Goal: Find specific fact: Find specific fact

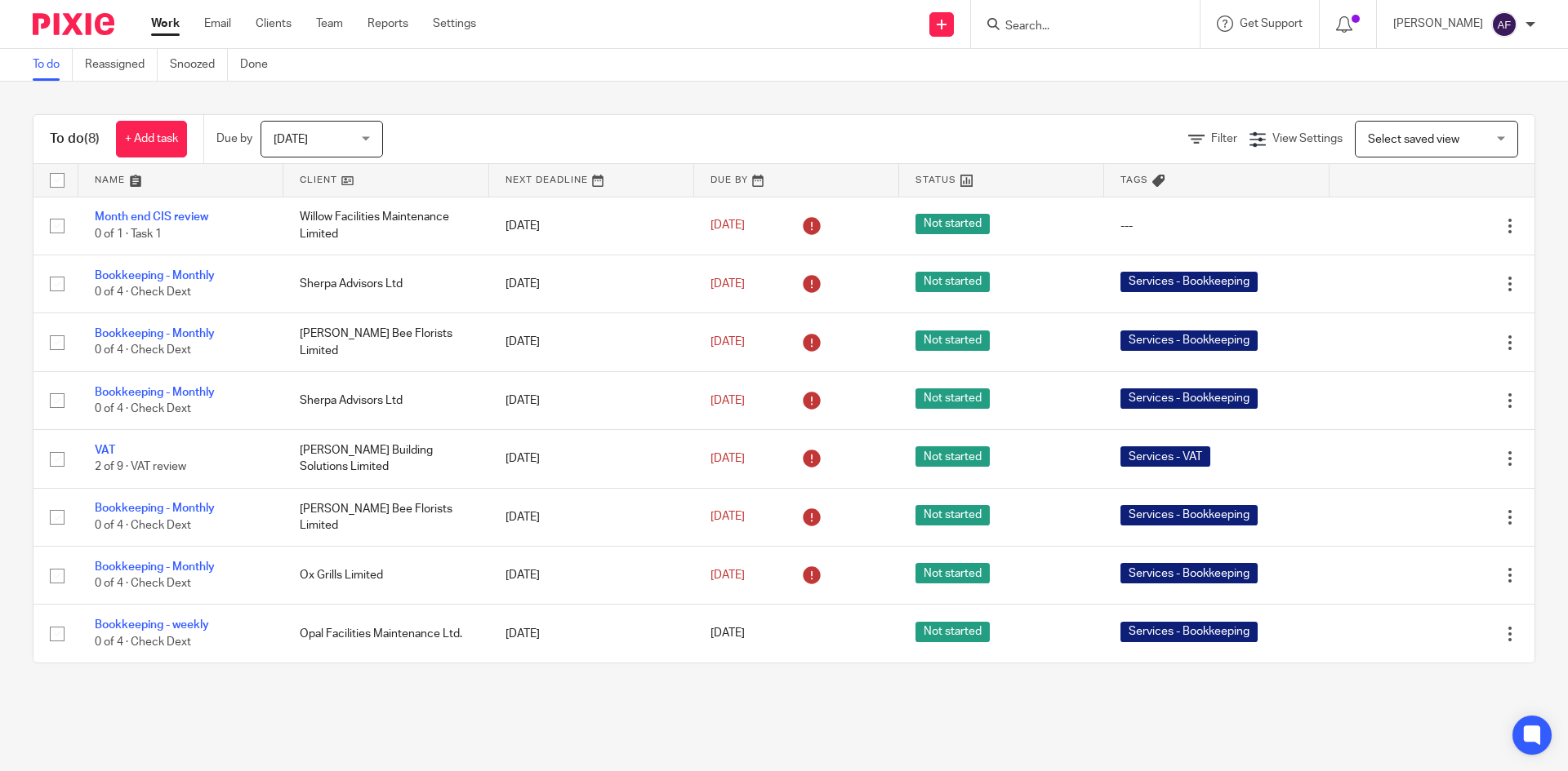
click at [1092, 29] on input "Search" at bounding box center [1077, 26] width 147 height 15
type input "kilm"
click at [1100, 63] on link at bounding box center [1148, 70] width 297 height 38
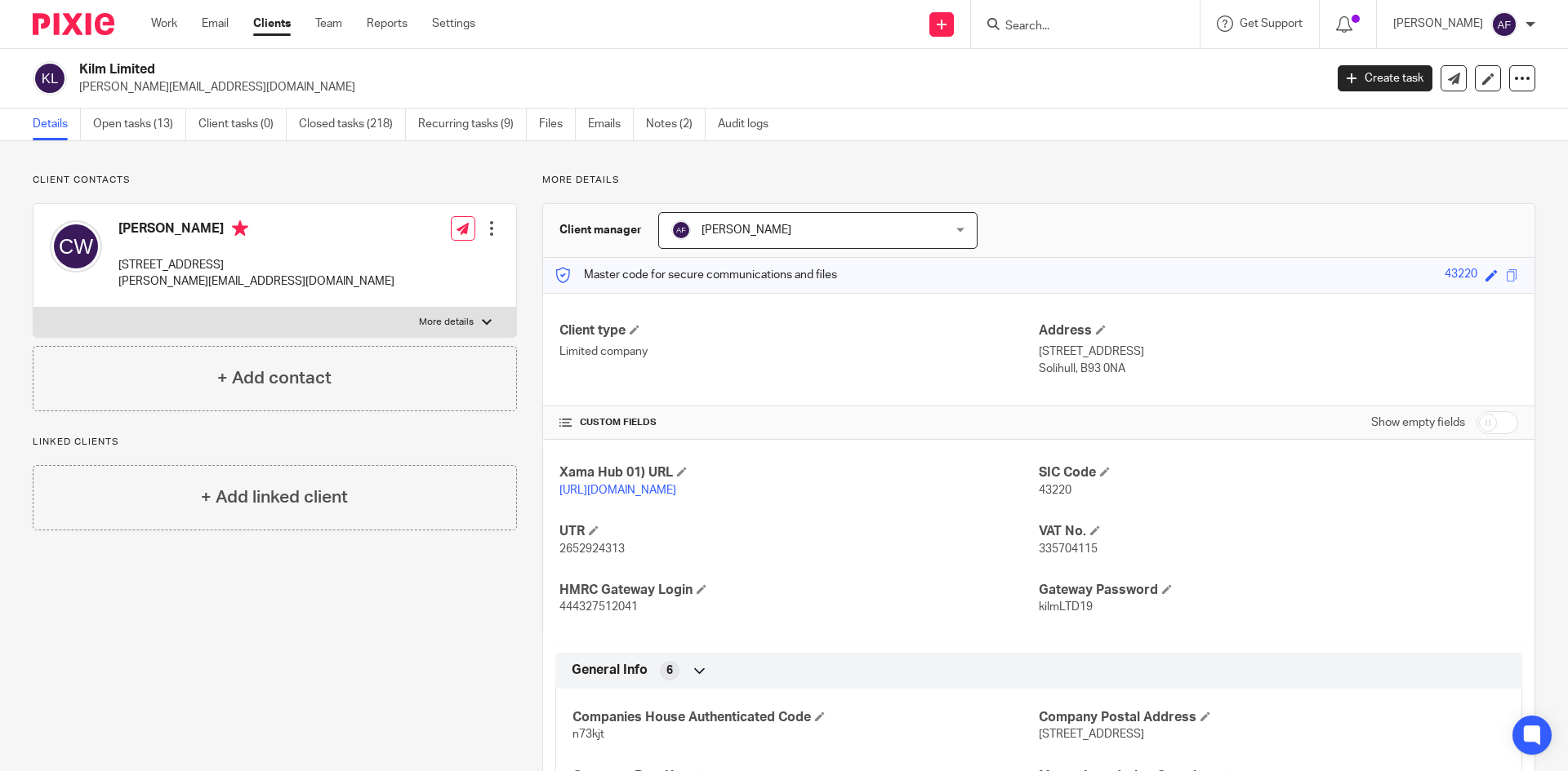
click at [326, 319] on label "More details" at bounding box center [275, 322] width 483 height 29
click at [34, 308] on input "More details" at bounding box center [33, 307] width 1 height 1
checkbox input "true"
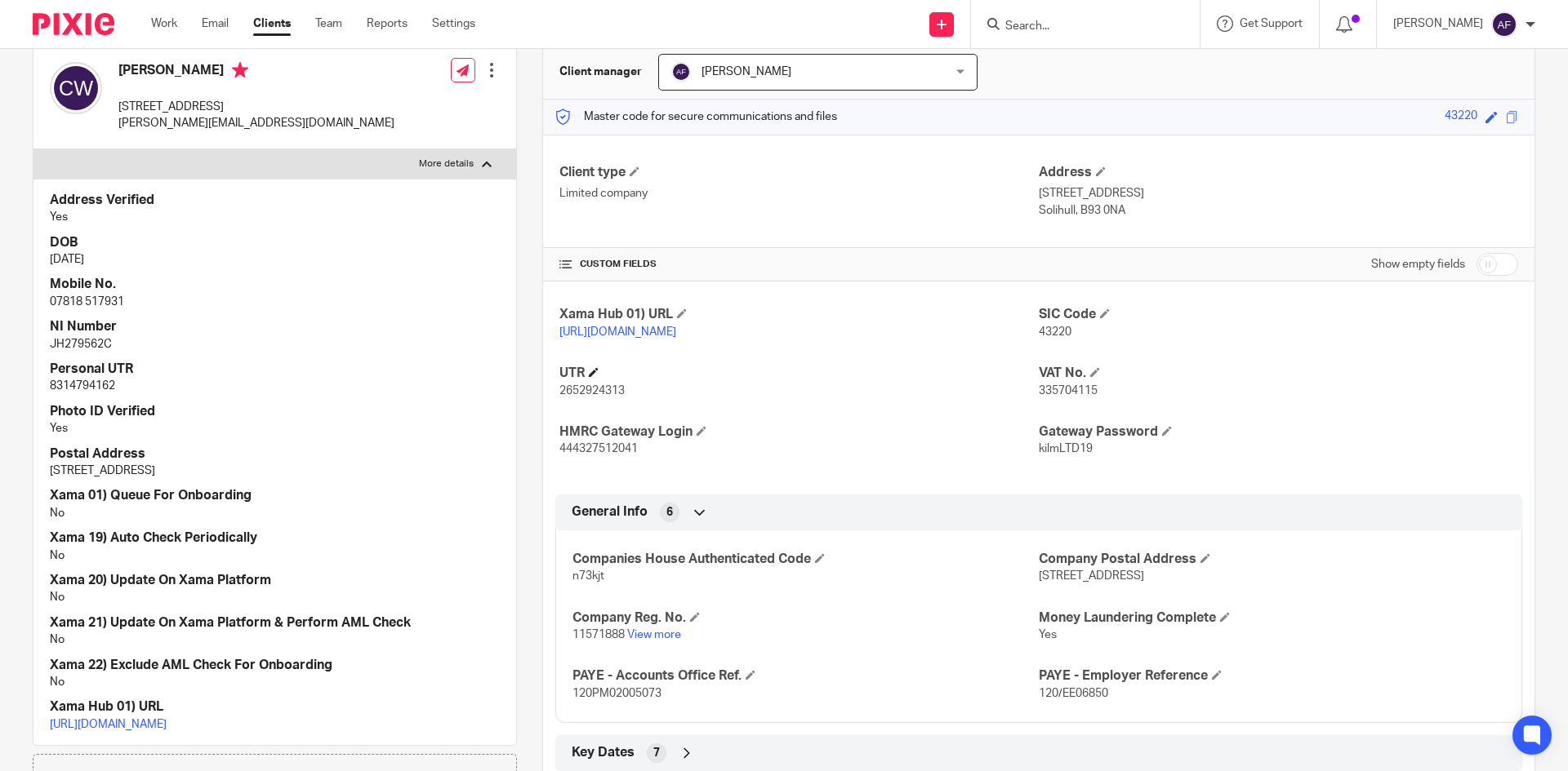
scroll to position [163, 0]
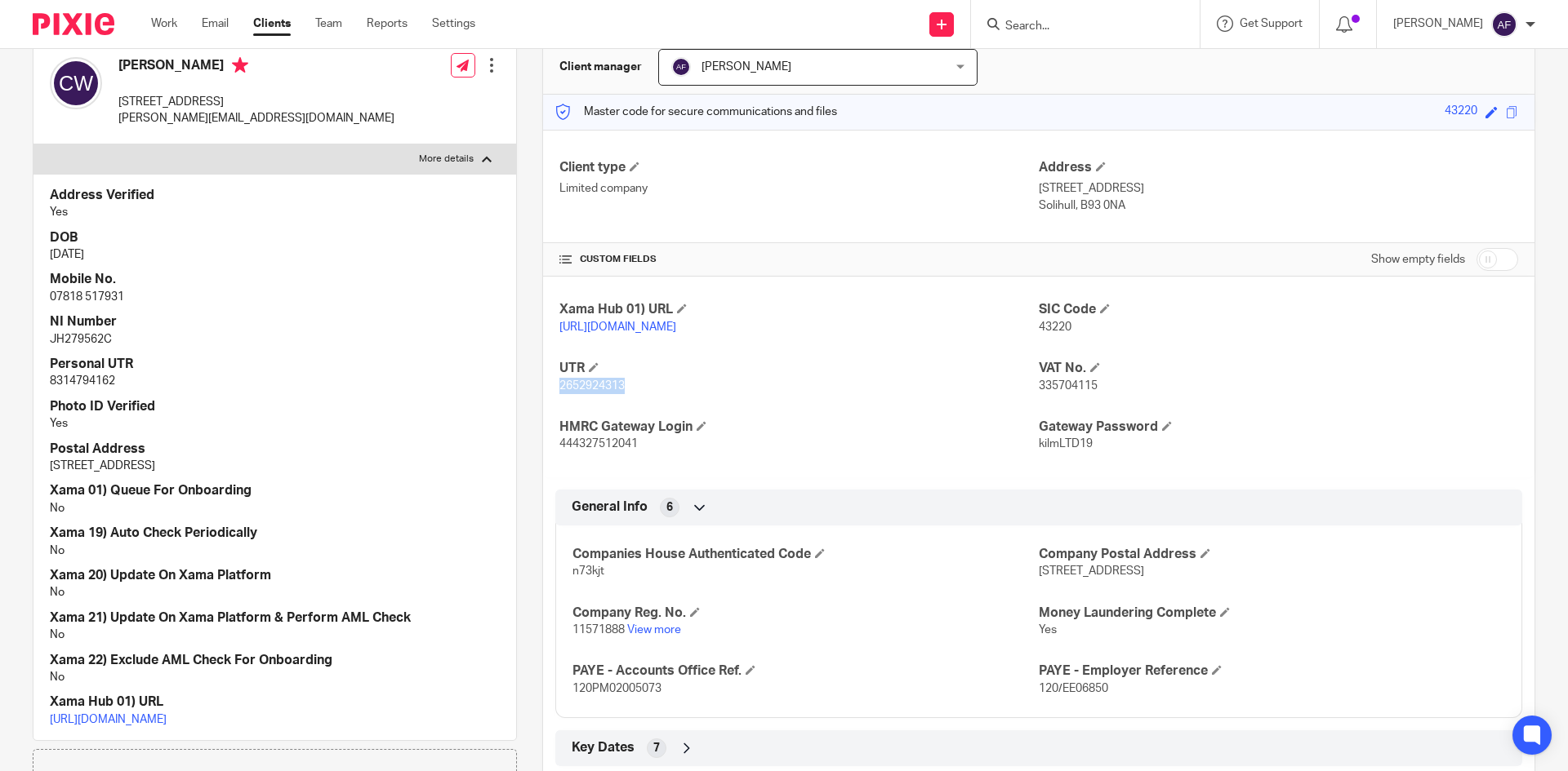
drag, startPoint x: 634, startPoint y: 401, endPoint x: 550, endPoint y: 409, distance: 84.4
click at [550, 409] on div "Xama Hub 01) URL [URL][DOMAIN_NAME] SIC Code 43220 UTR 2652924313 VAT No. 33570…" at bounding box center [1039, 376] width 991 height 200
copy span "2652924313"
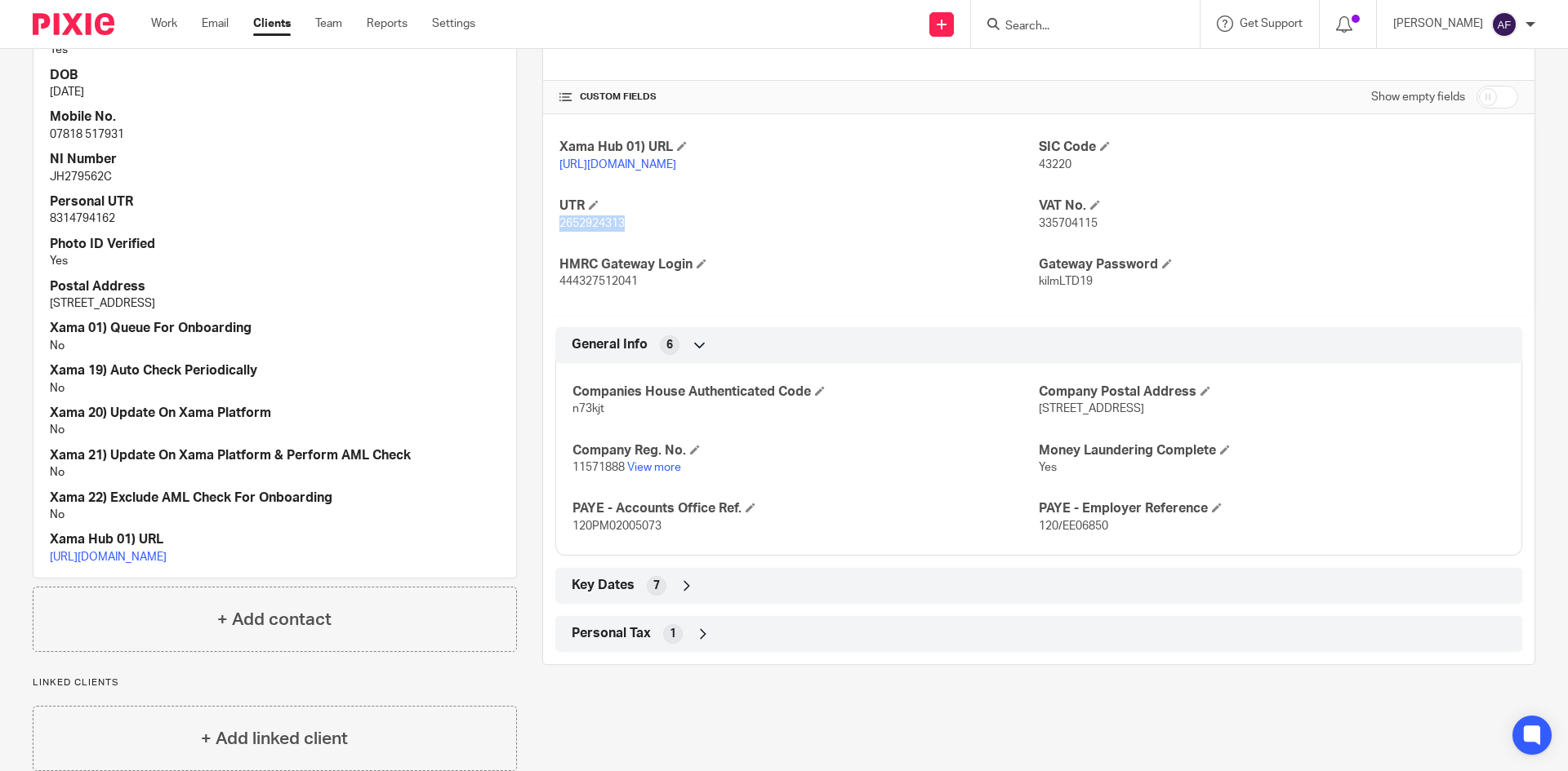
scroll to position [326, 0]
drag, startPoint x: 1108, startPoint y: 539, endPoint x: 1028, endPoint y: 551, distance: 80.9
click at [1028, 551] on div "Companies House Authenticated Code n73kjt Company Postal Address [STREET_ADDRES…" at bounding box center [1039, 453] width 967 height 205
click at [1125, 534] on p "120/EE06850" at bounding box center [1272, 525] width 467 height 16
drag, startPoint x: 1072, startPoint y: 545, endPoint x: 1032, endPoint y: 549, distance: 40.2
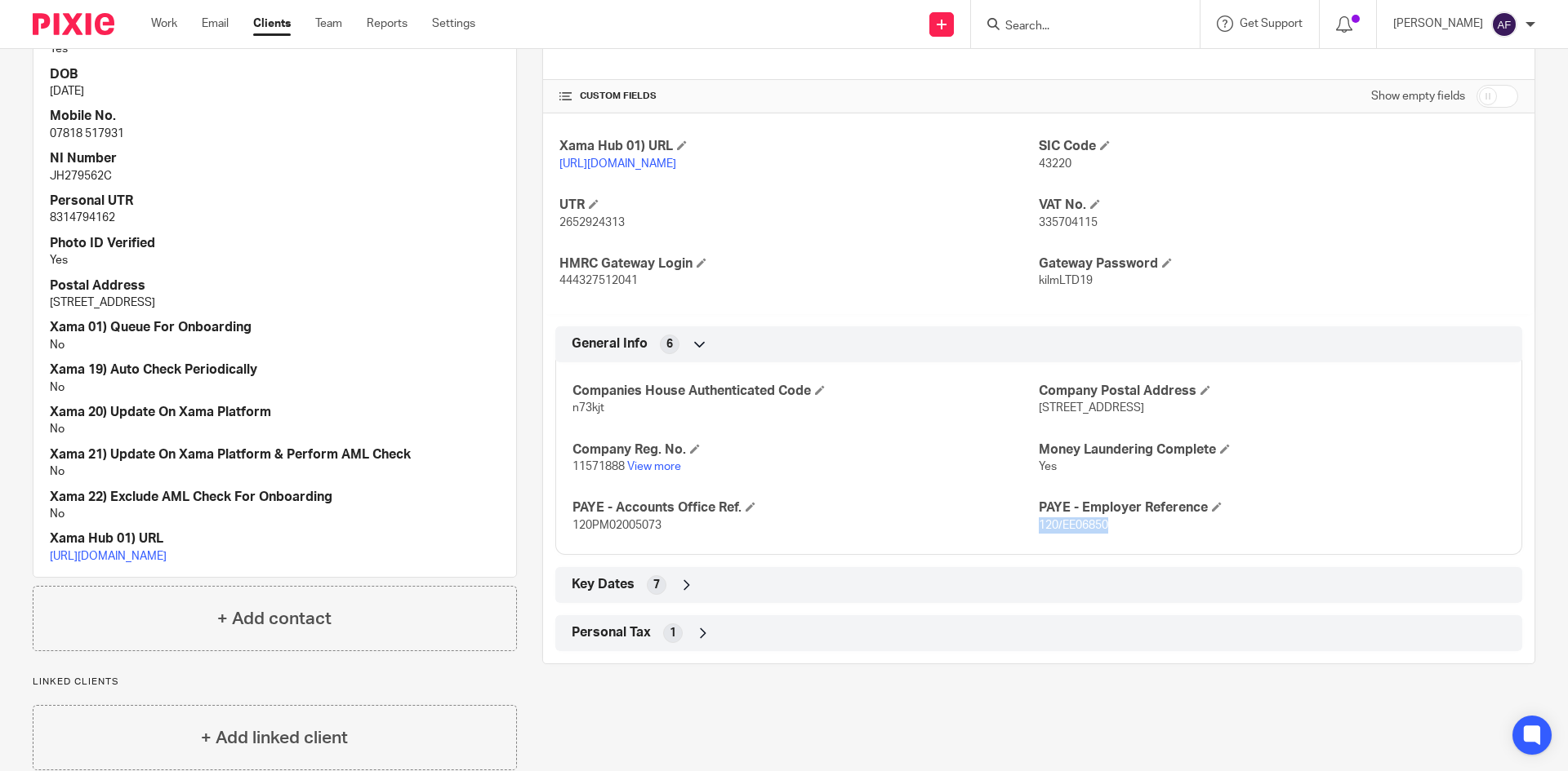
click at [1039, 534] on p "120/EE06850" at bounding box center [1272, 525] width 467 height 16
copy span "120/EE06850"
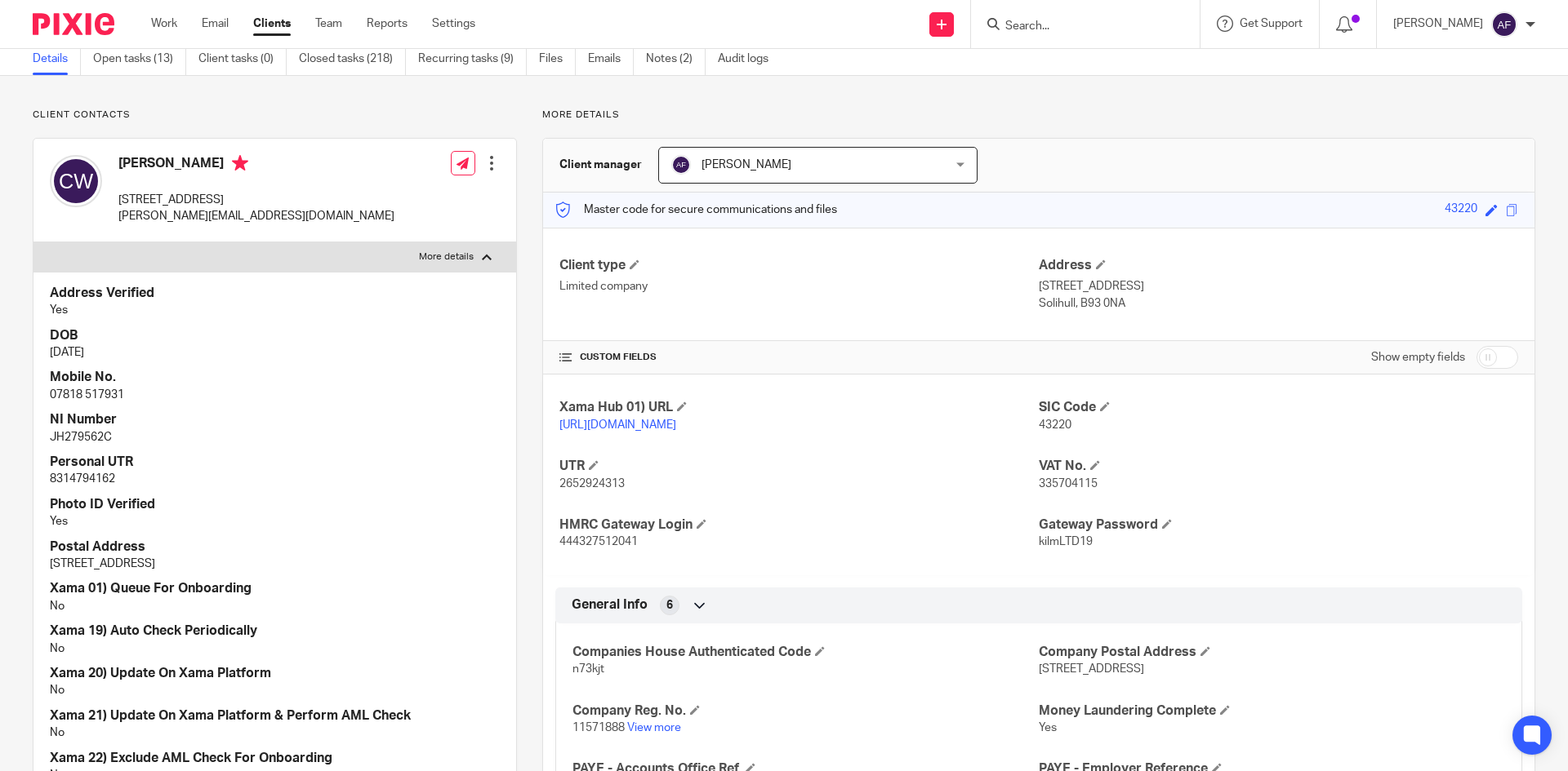
scroll to position [0, 0]
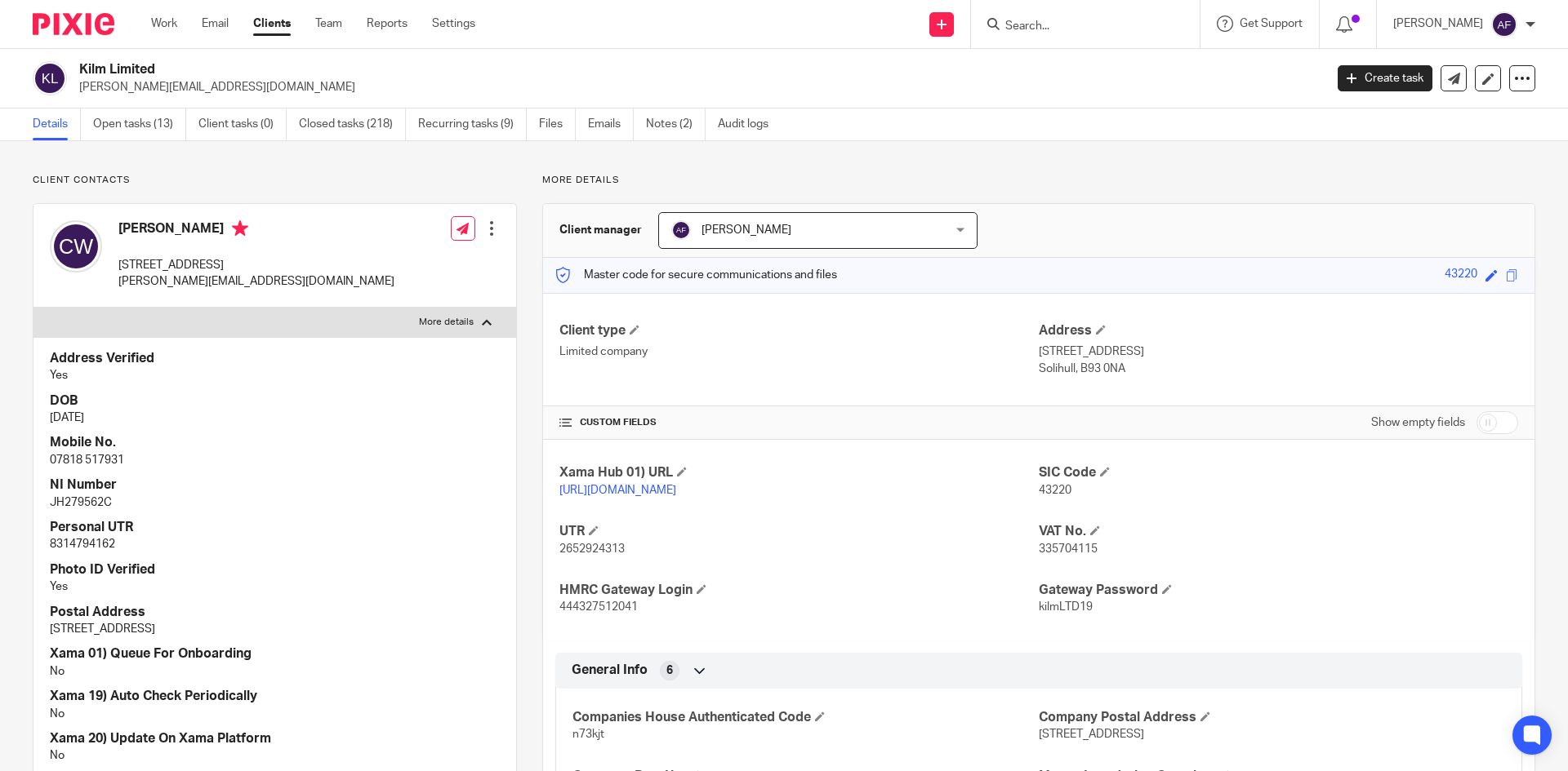
click at [1120, 25] on input "Search" at bounding box center [1077, 26] width 147 height 15
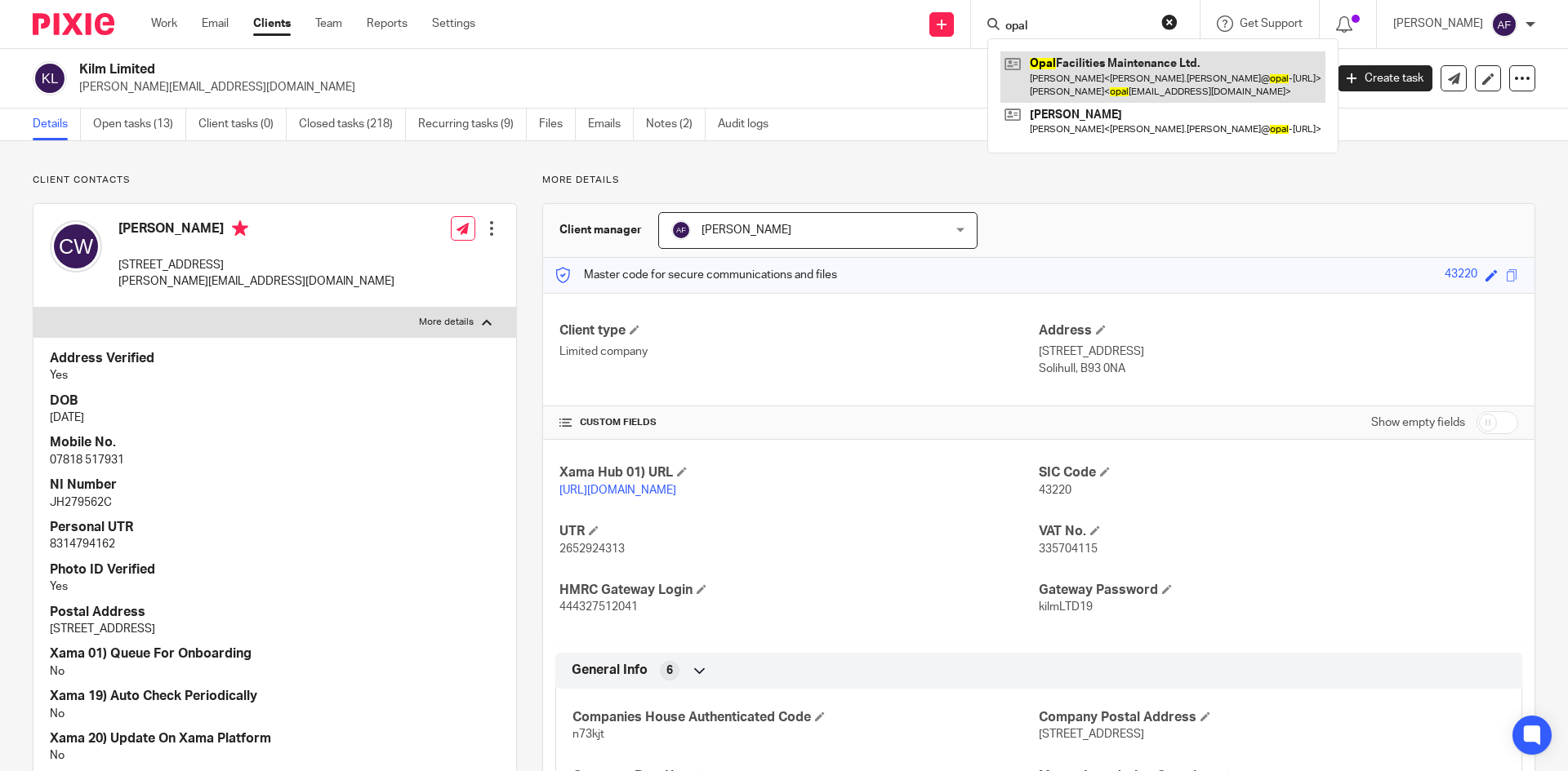
type input "opal"
click at [1114, 63] on link at bounding box center [1162, 76] width 325 height 50
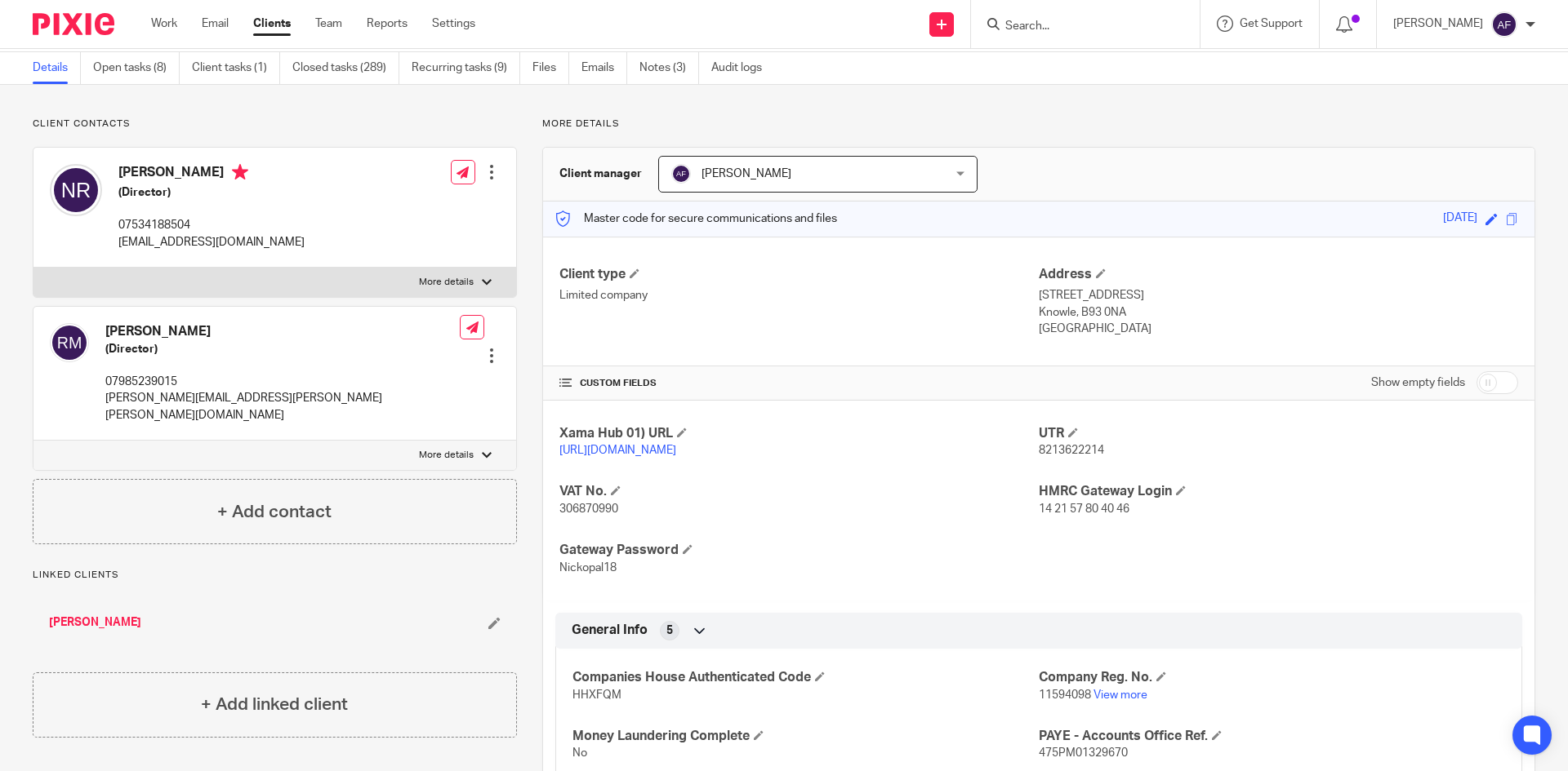
scroll to position [163, 0]
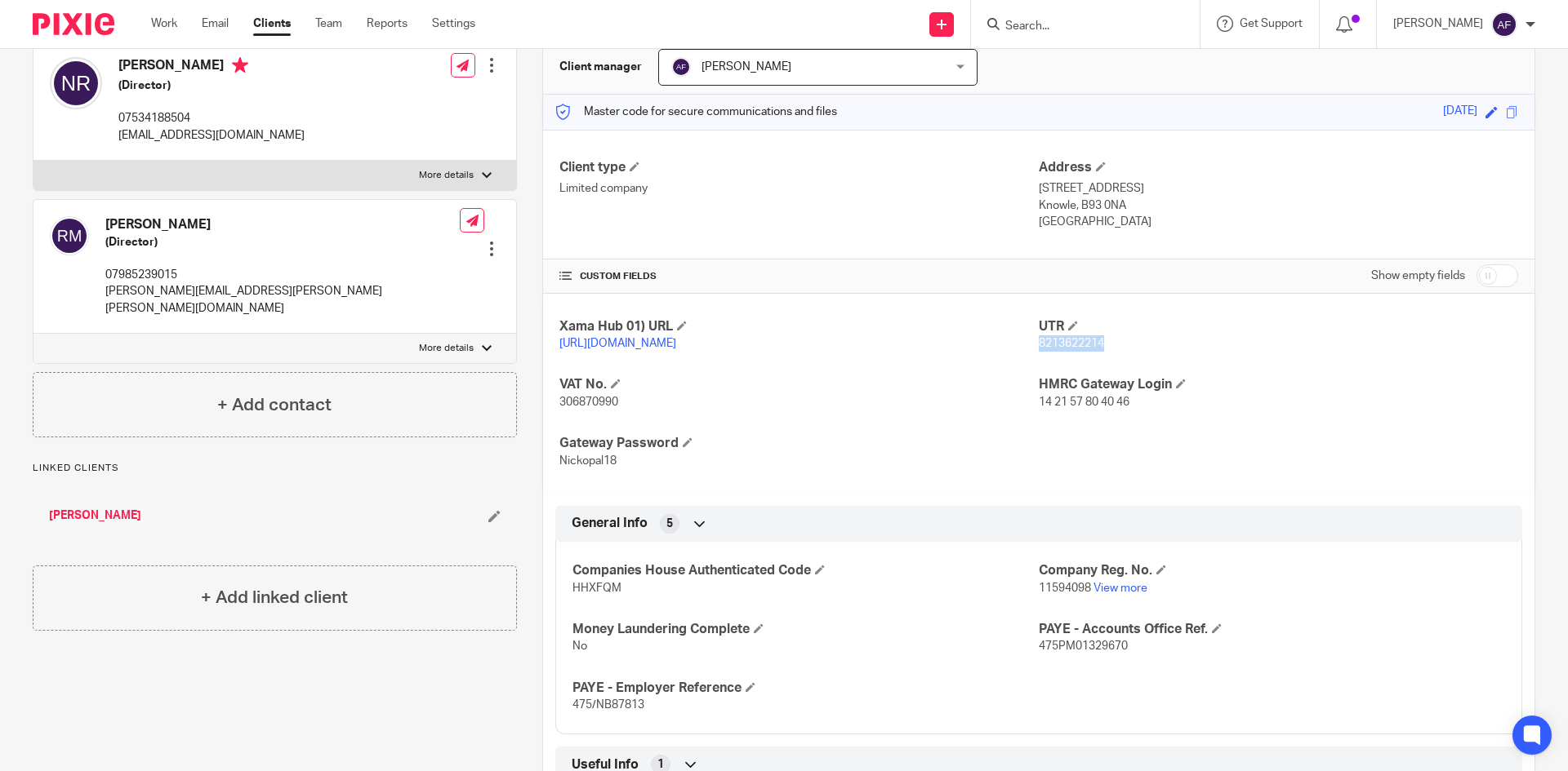
drag, startPoint x: 1112, startPoint y: 341, endPoint x: 1032, endPoint y: 346, distance: 80.2
click at [1039, 346] on p "8213622214" at bounding box center [1278, 343] width 479 height 16
copy span "8213622214"
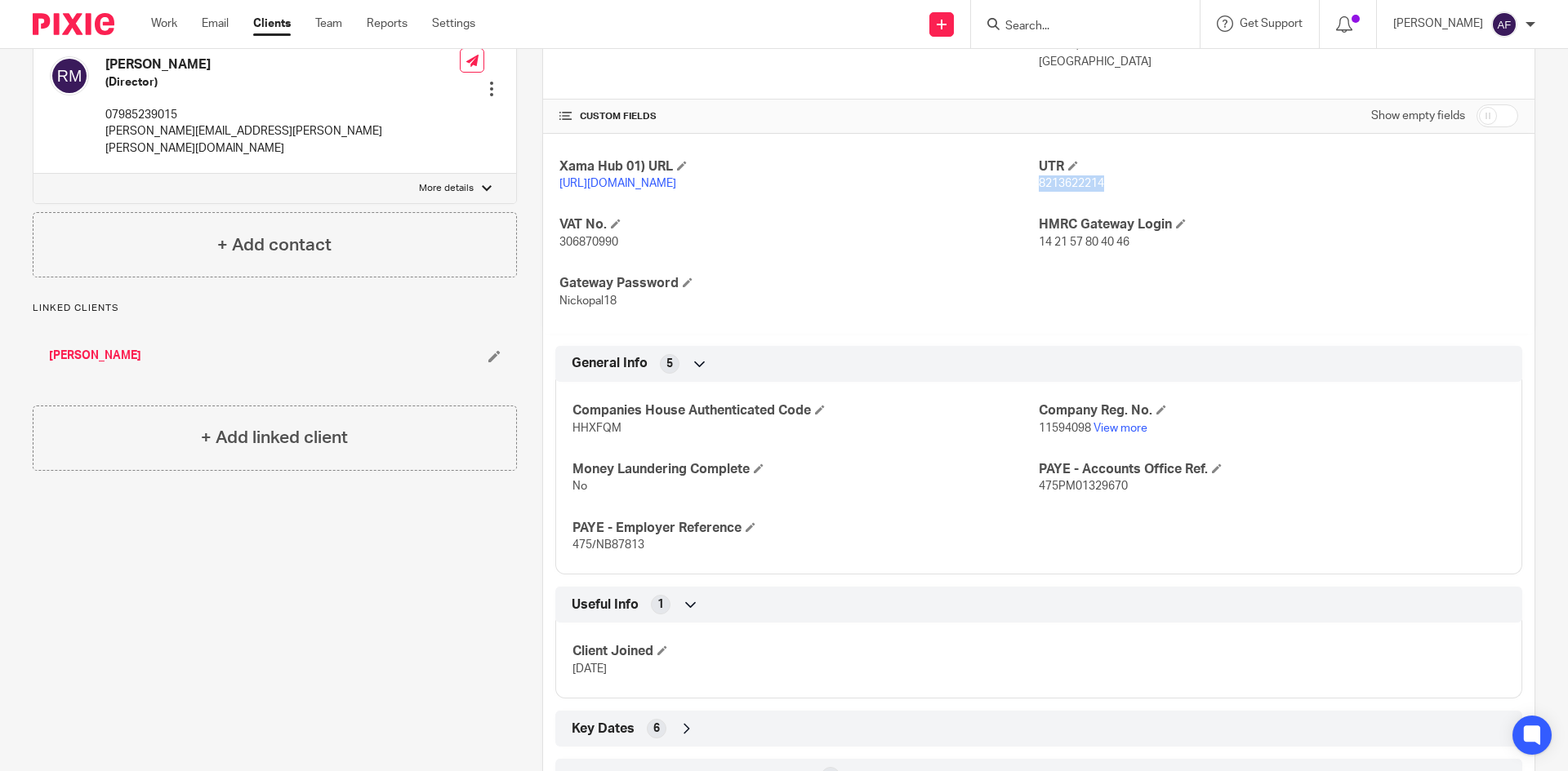
scroll to position [326, 0]
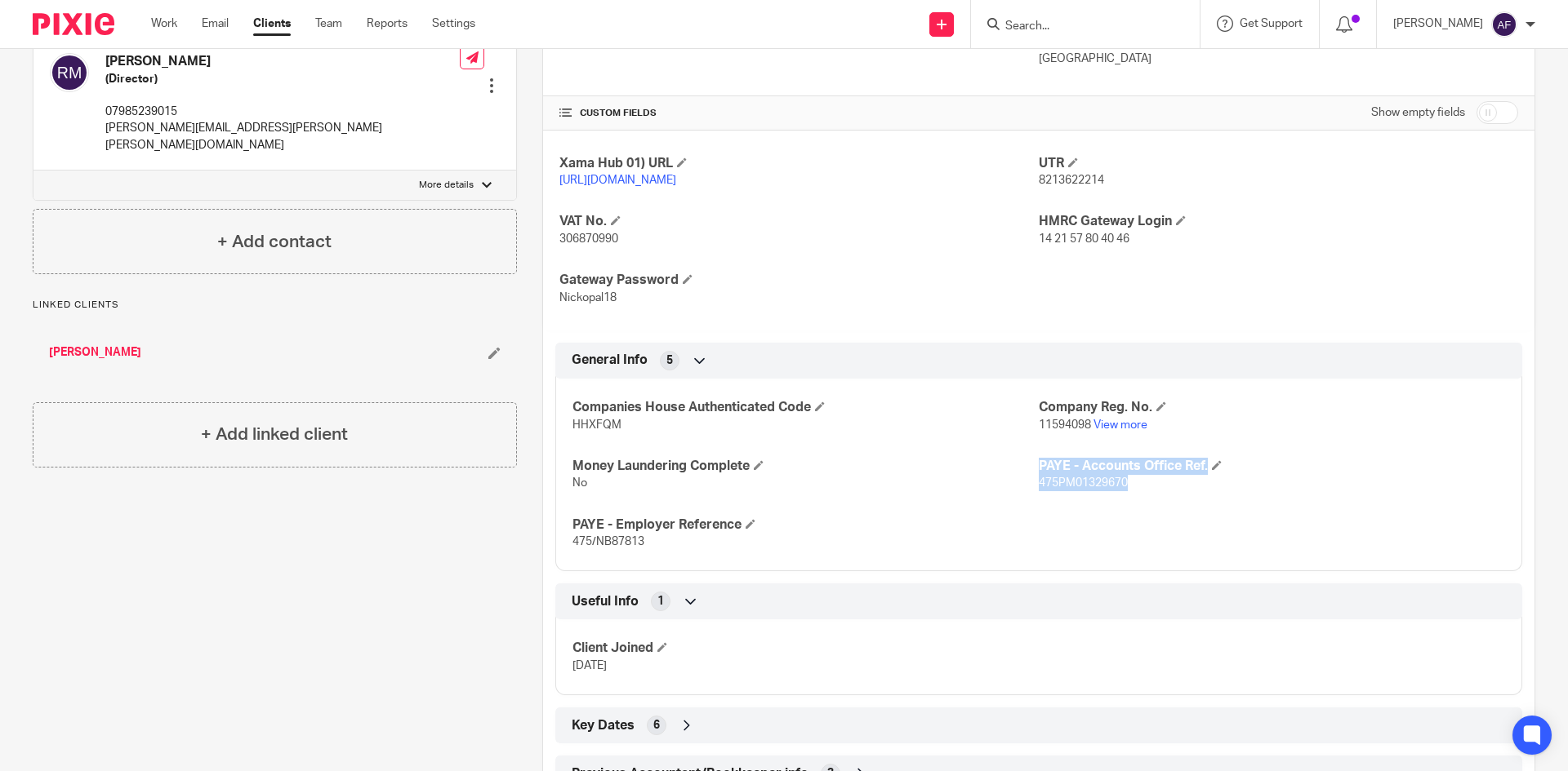
drag, startPoint x: 1132, startPoint y: 505, endPoint x: 1032, endPoint y: 509, distance: 100.1
click at [1026, 511] on div "Companies House Authenticated Code HHXFQM Company Reg. No. 11594098 View more M…" at bounding box center [1039, 469] width 967 height 205
click at [1103, 532] on div "Companies House Authenticated Code HHXFQM Company Reg. No. 11594098 View more M…" at bounding box center [1039, 469] width 967 height 205
click at [1125, 491] on p "475PM01329670" at bounding box center [1272, 483] width 467 height 16
click at [688, 570] on div "Companies House Authenticated Code HHXFQM Company Reg. No. 11594098 View more M…" at bounding box center [1039, 469] width 967 height 205
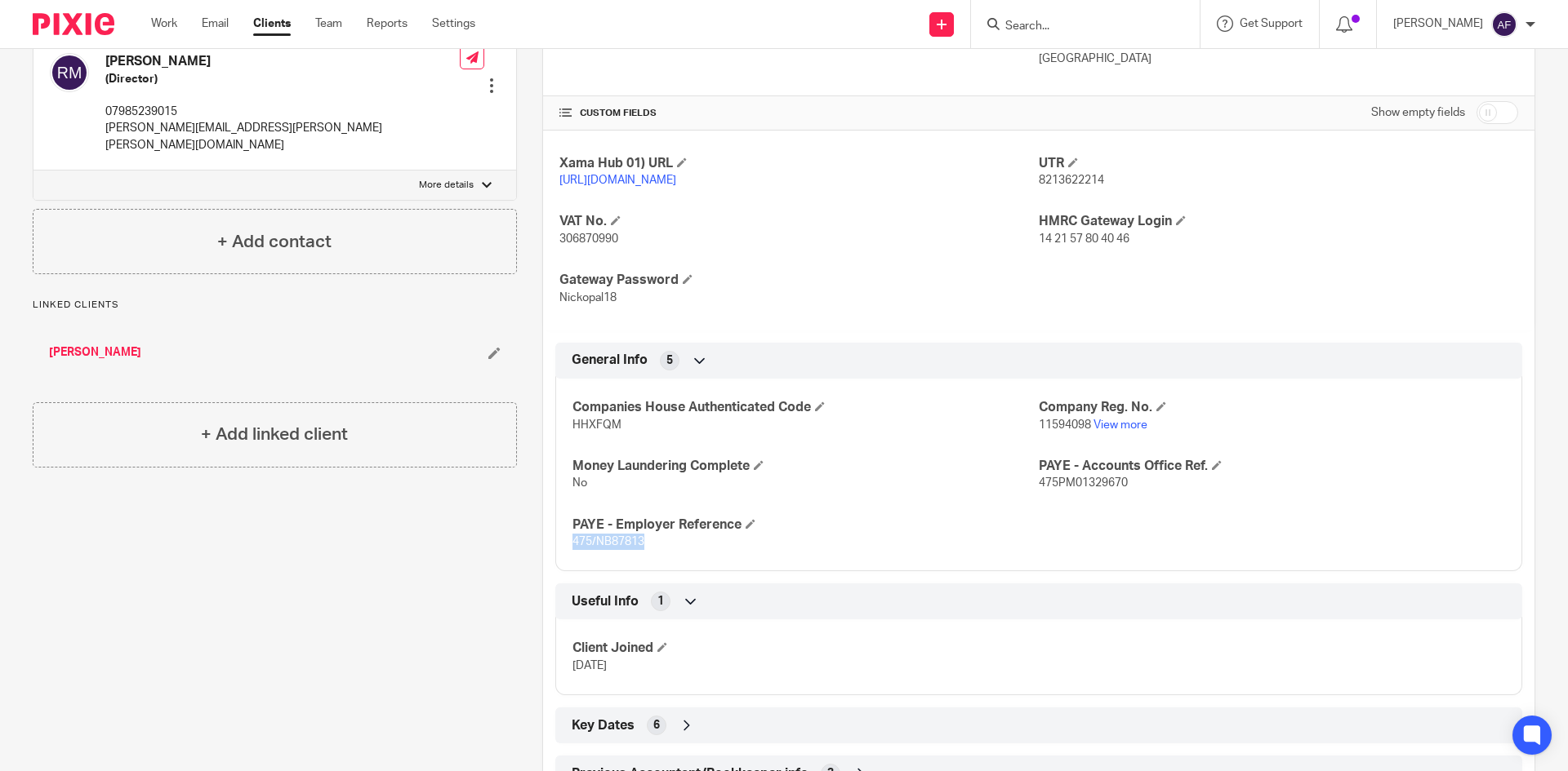
drag, startPoint x: 608, startPoint y: 559, endPoint x: 563, endPoint y: 559, distance: 45.0
click at [563, 559] on div "Companies House Authenticated Code HHXFQM Company Reg. No. 11594098 View more M…" at bounding box center [1039, 469] width 967 height 205
drag, startPoint x: 587, startPoint y: 548, endPoint x: 653, endPoint y: 559, distance: 66.9
click at [667, 550] on p "475/NB87813" at bounding box center [805, 542] width 467 height 16
drag, startPoint x: 636, startPoint y: 558, endPoint x: 566, endPoint y: 558, distance: 70.0
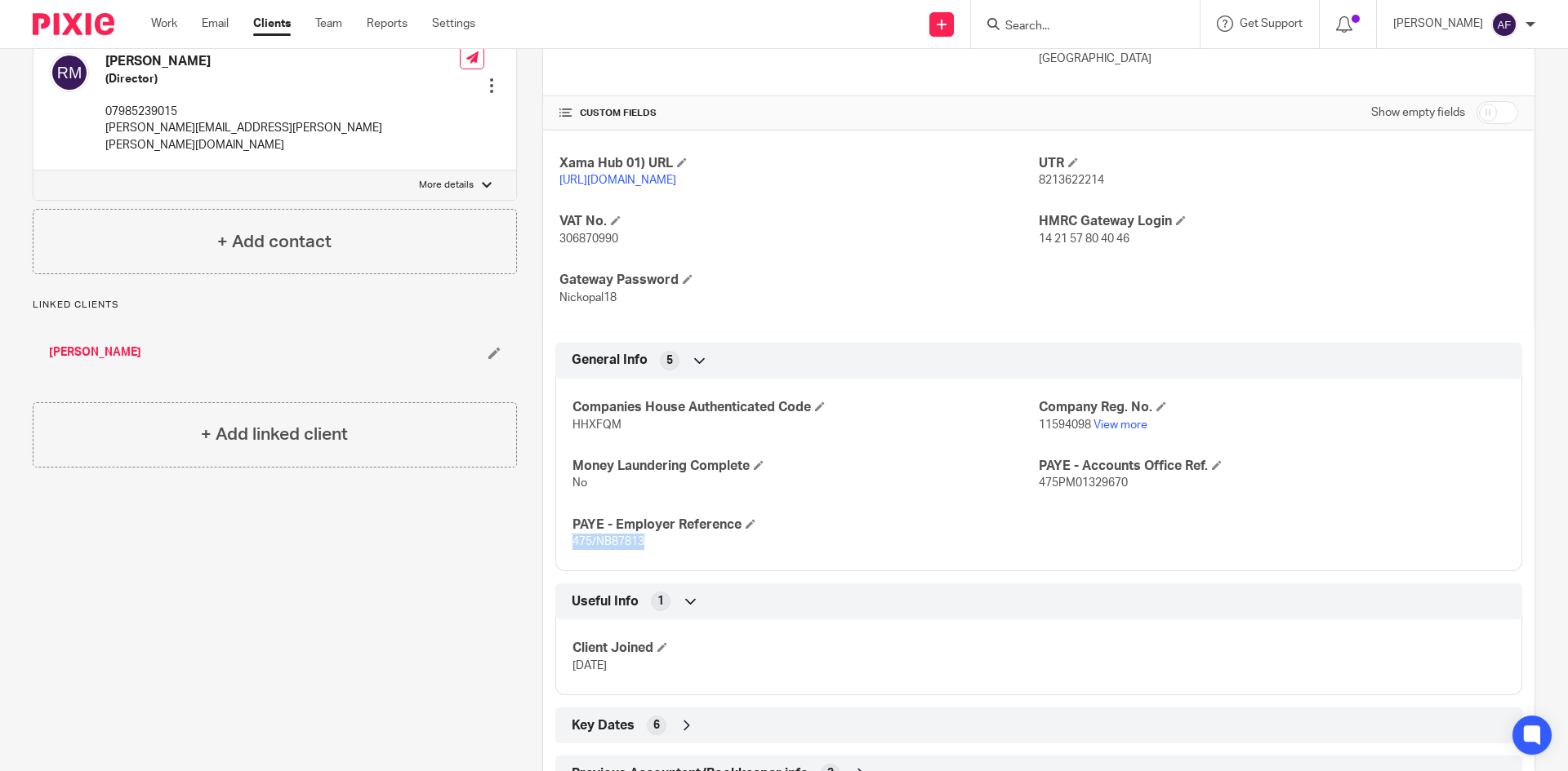
click at [566, 558] on div "Companies House Authenticated Code HHXFQM Company Reg. No. 11594098 View more M…" at bounding box center [1039, 469] width 967 height 205
copy span "475/NB87813"
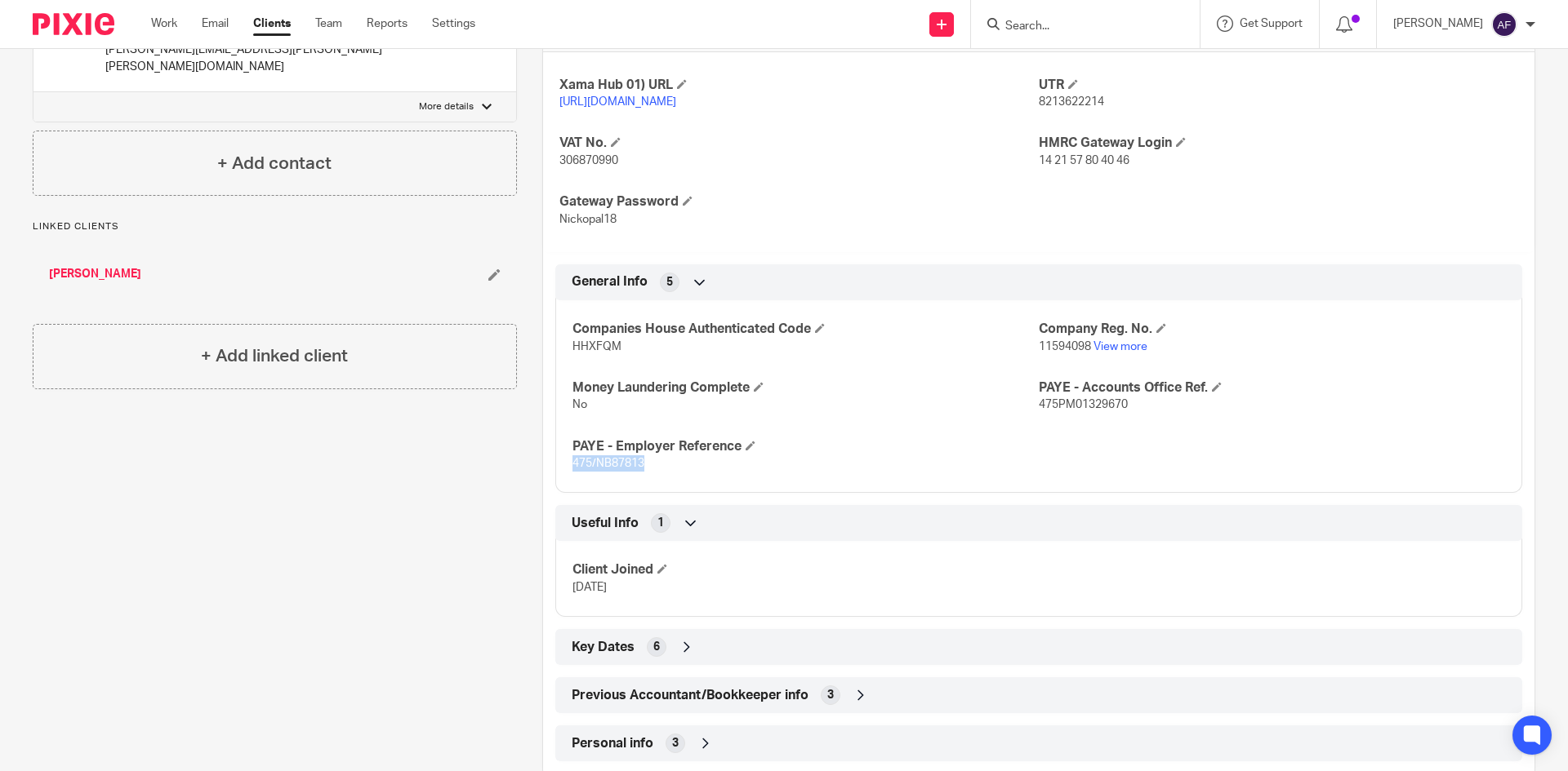
scroll to position [458, 0]
